Goal: Information Seeking & Learning: Check status

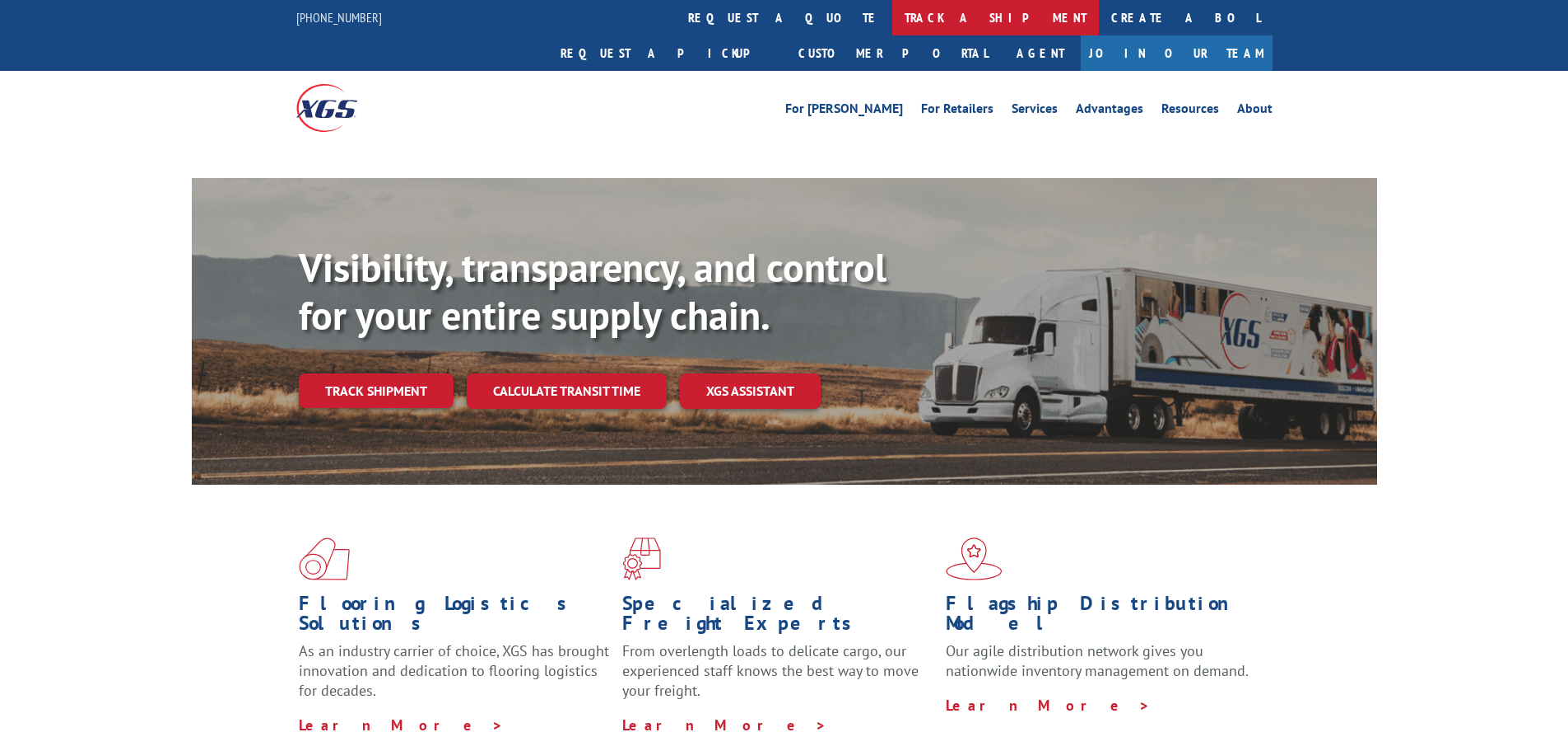
click at [892, 10] on link "track a shipment" at bounding box center [996, 18] width 207 height 35
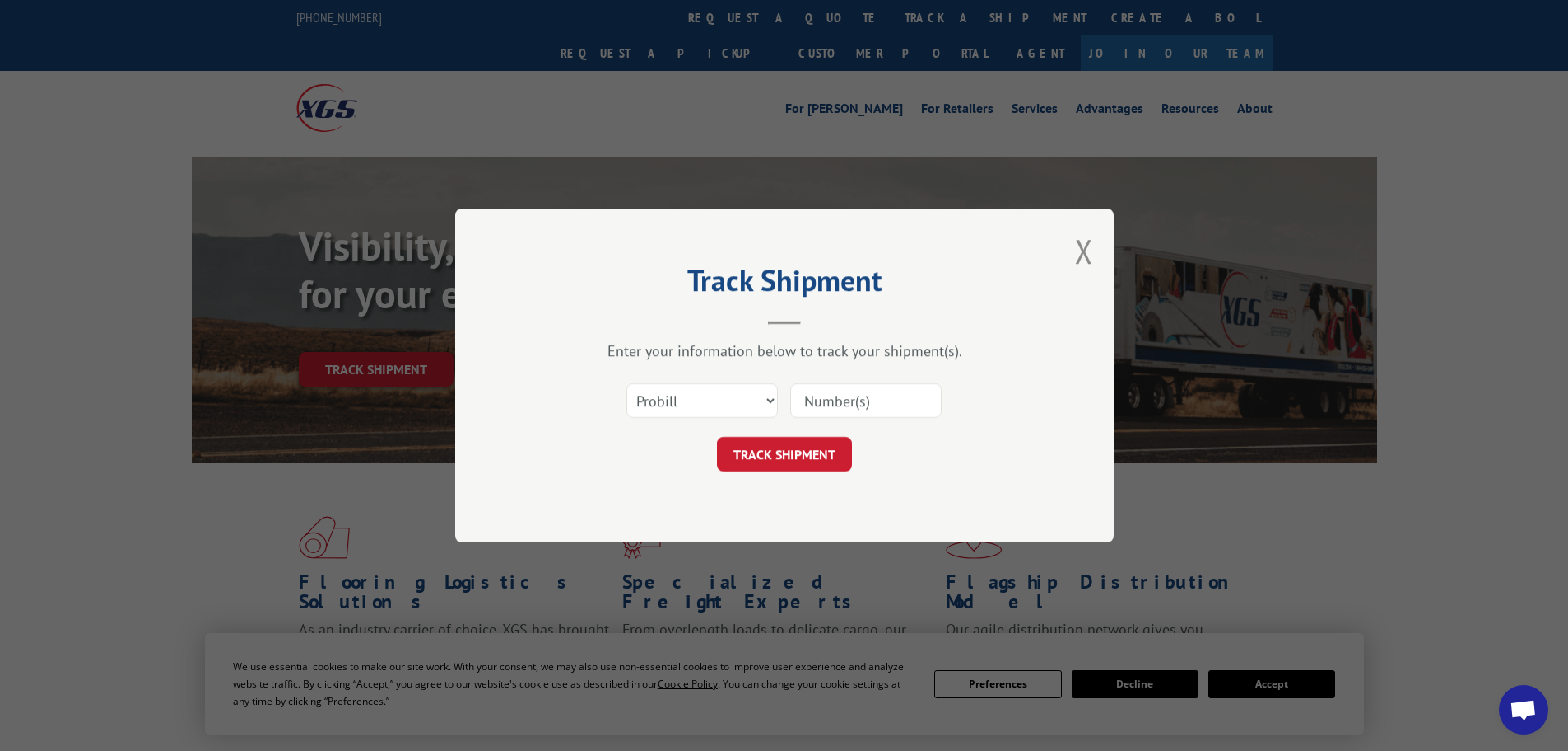
click at [842, 406] on input at bounding box center [867, 400] width 152 height 34
paste input "17442890"
type input "17442890"
click at [800, 440] on button "TRACK SHIPMENT" at bounding box center [784, 453] width 135 height 34
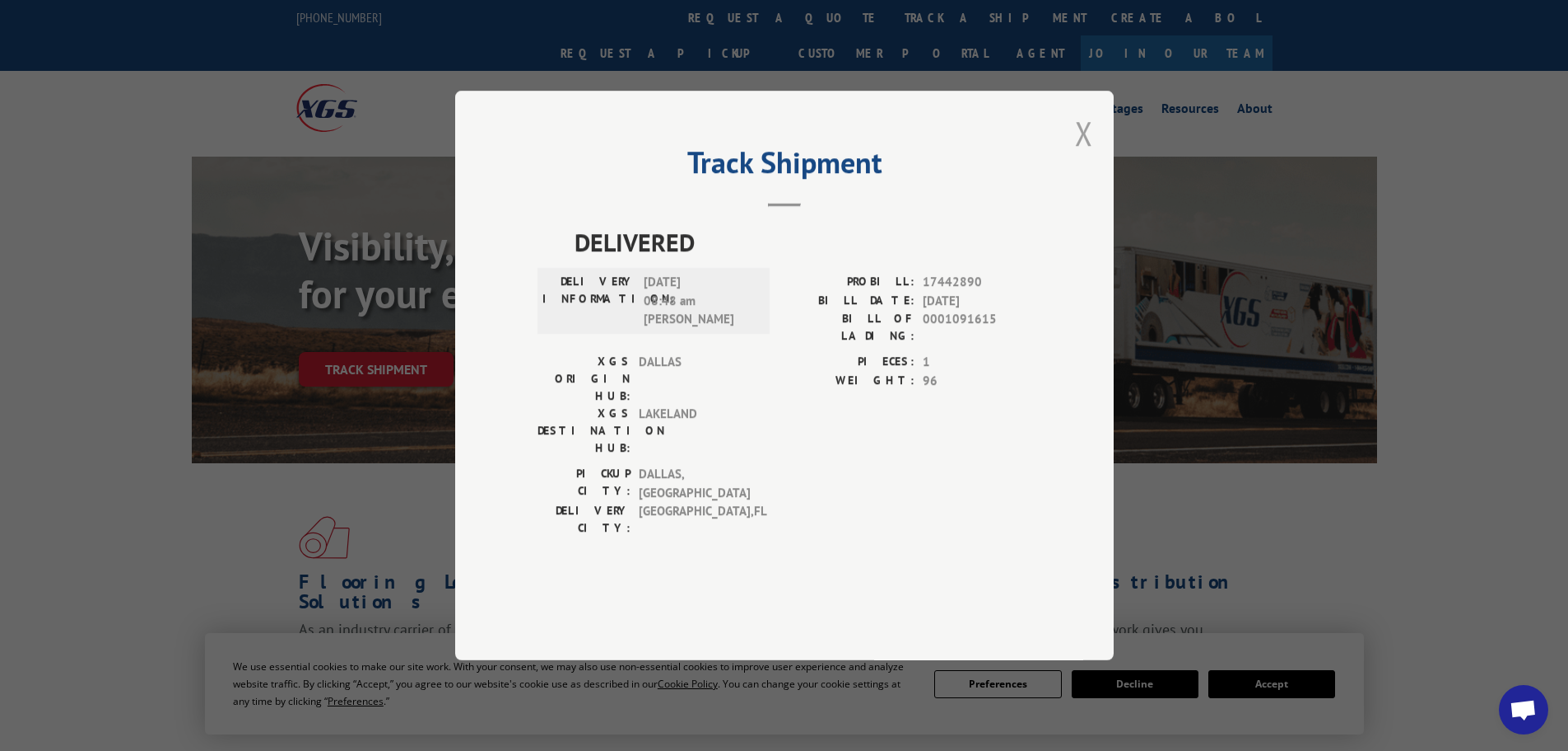
click at [1091, 155] on button "Close modal" at bounding box center [1084, 133] width 18 height 43
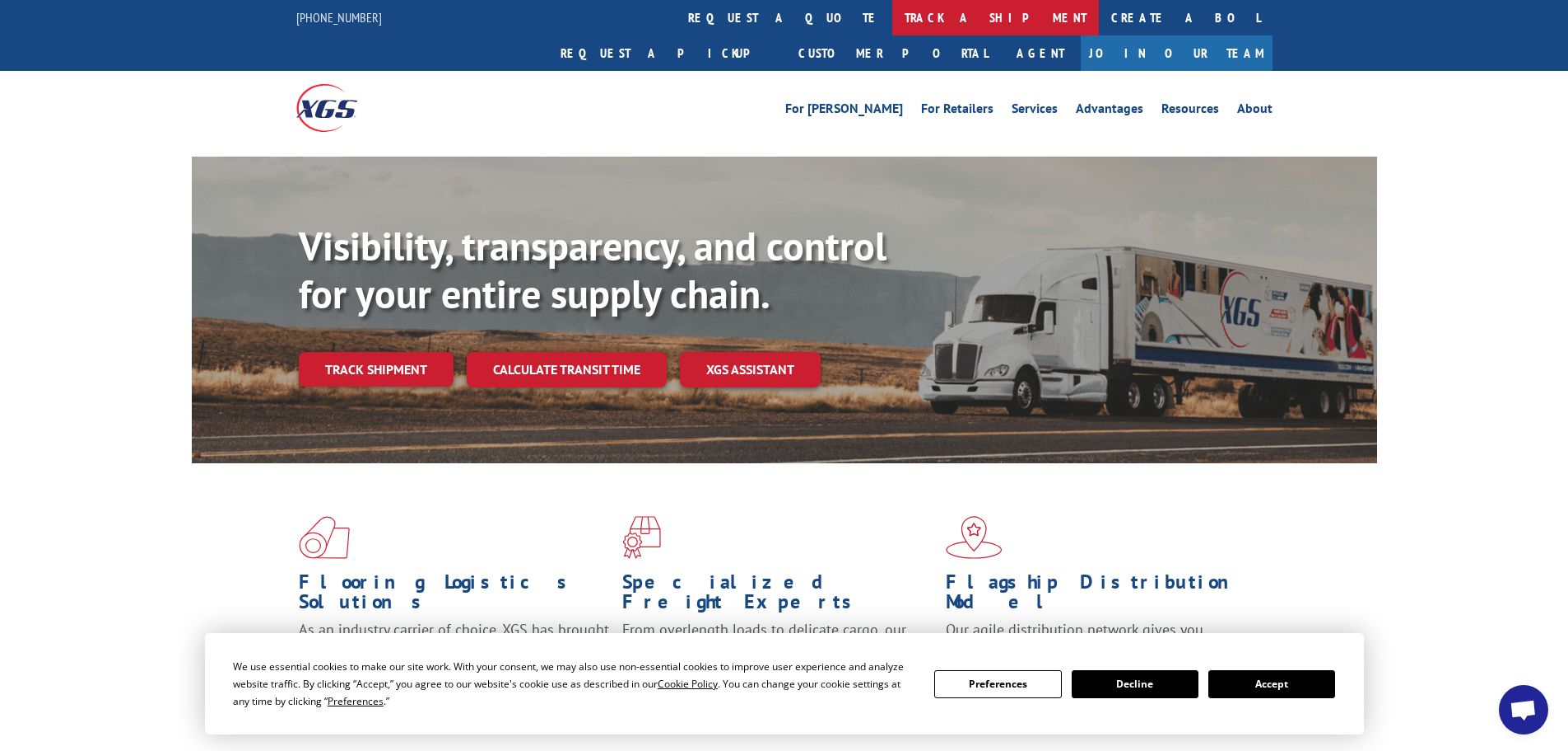
click at [892, 20] on link "track a shipment" at bounding box center [996, 18] width 207 height 35
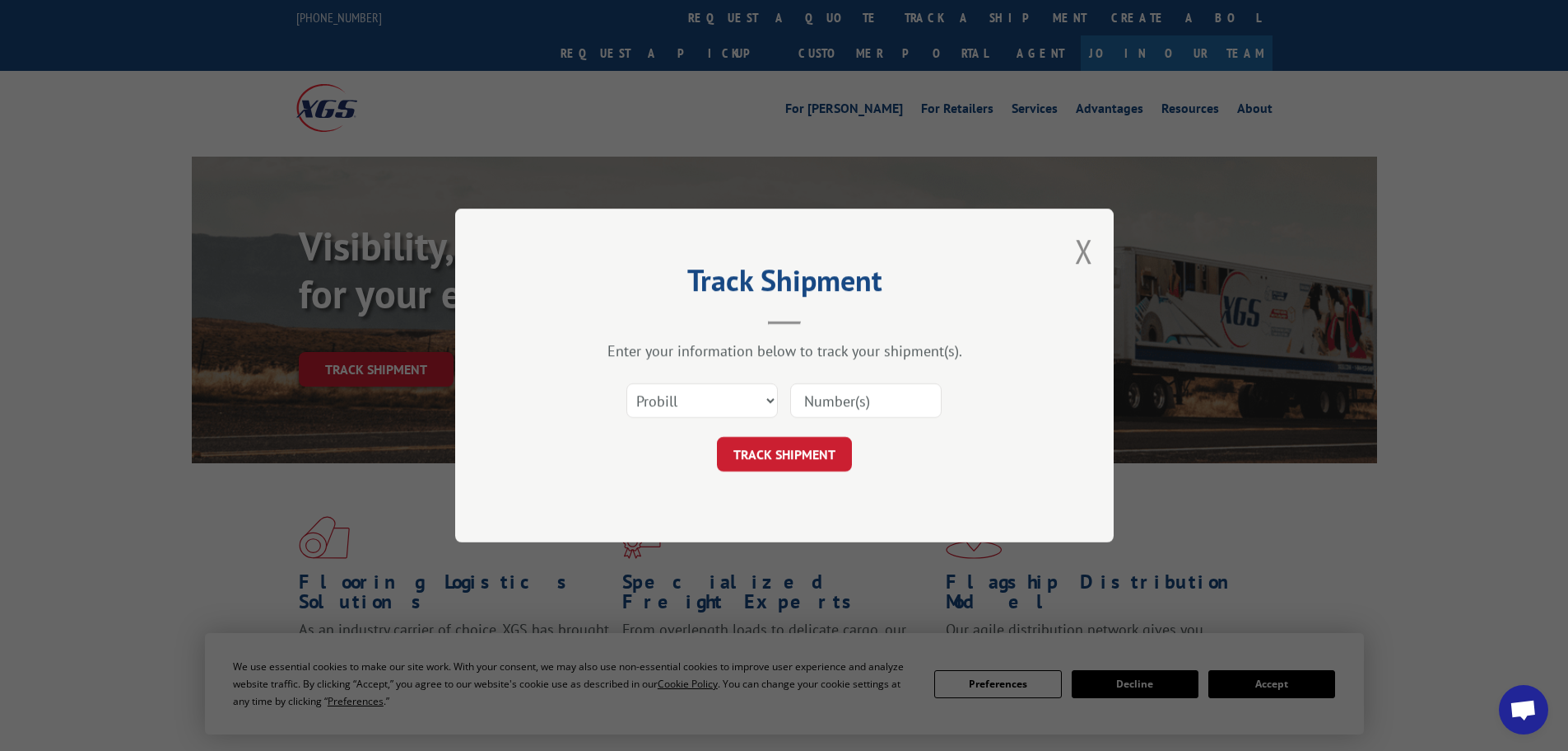
click at [842, 396] on input at bounding box center [867, 400] width 152 height 34
paste input "17668949"
type input "17668949"
click at [800, 440] on button "TRACK SHIPMENT" at bounding box center [784, 453] width 135 height 34
